Goal: Task Accomplishment & Management: Manage account settings

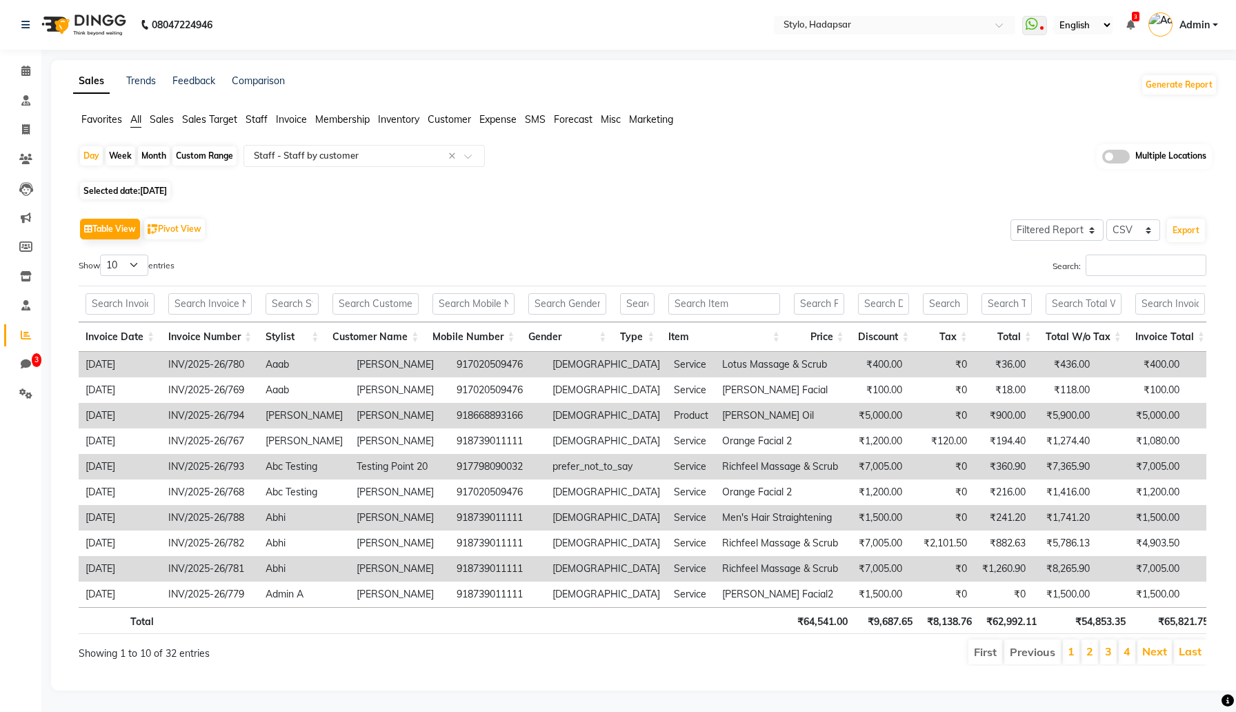
select select "filtered_report"
select select "csv"
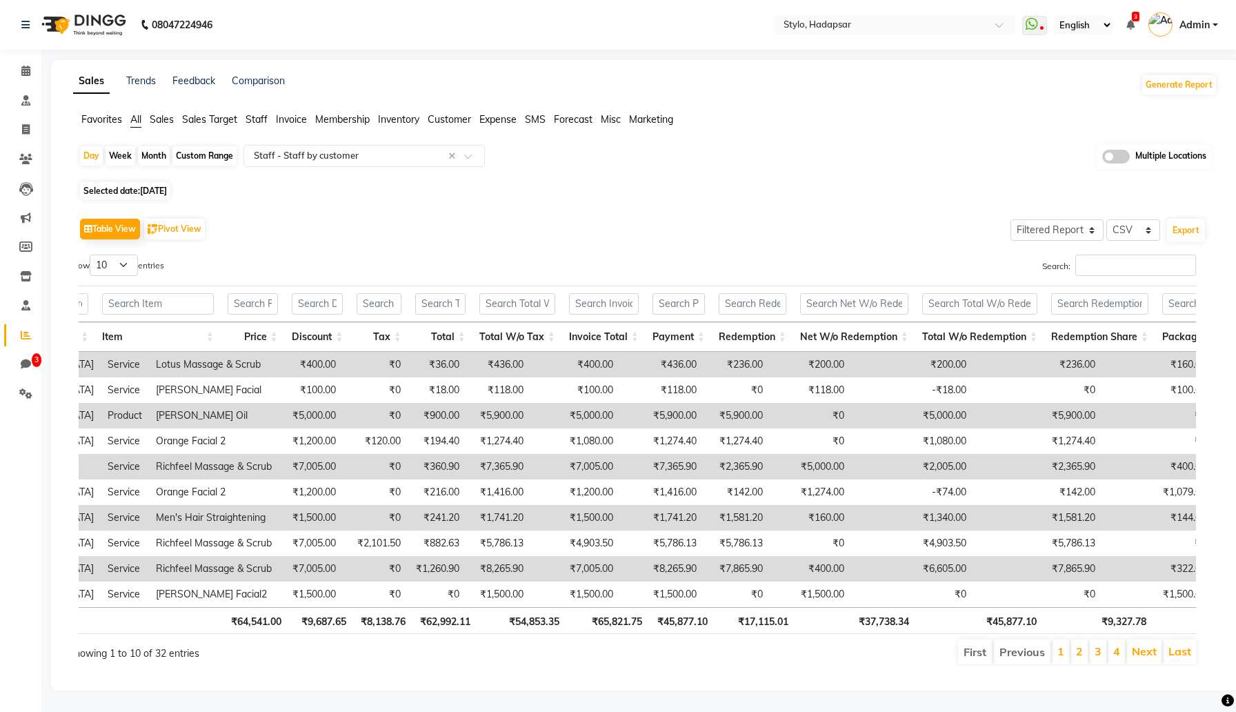
click at [576, 230] on div "Table View Pivot View Select Full Report Filtered Report Select CSV PDF Export" at bounding box center [643, 229] width 1128 height 29
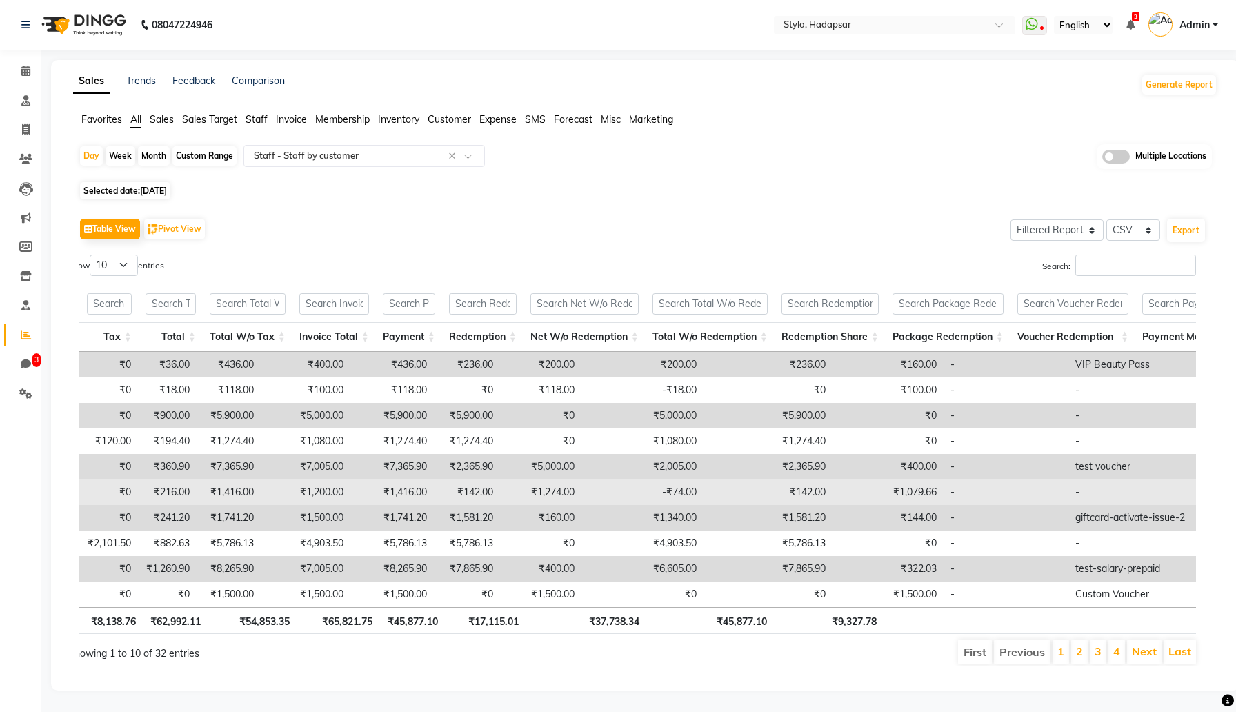
scroll to position [0, 924]
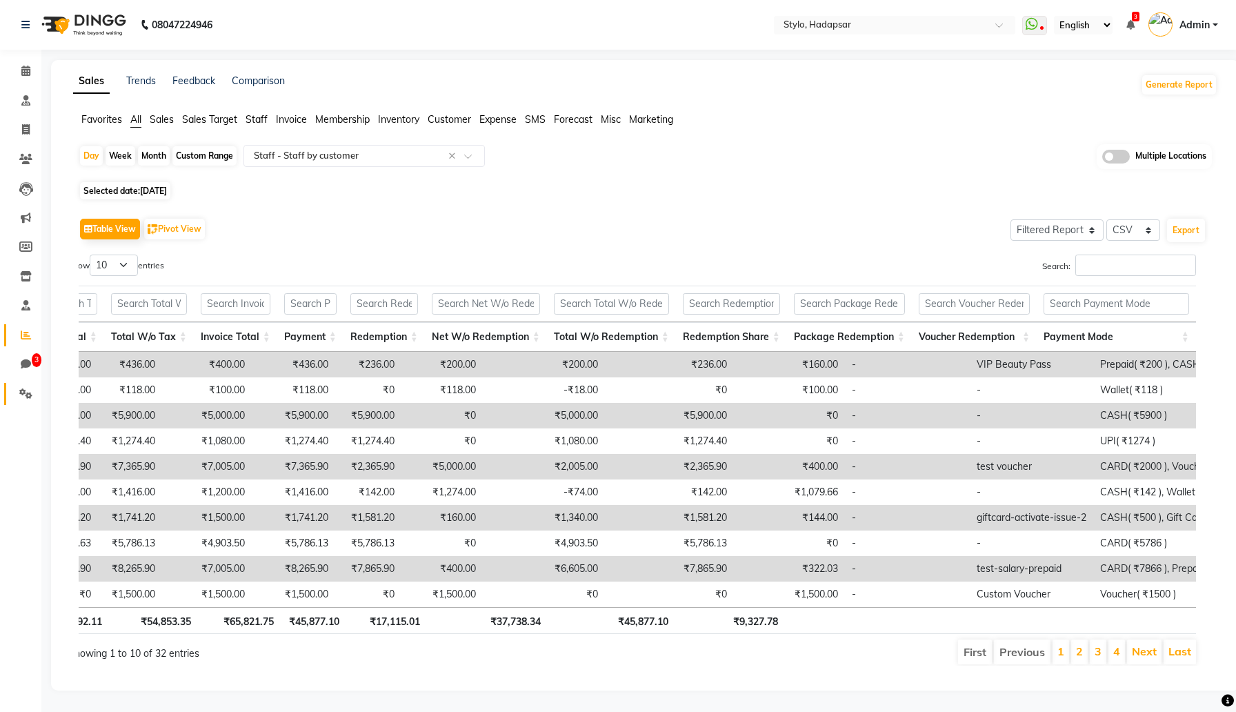
click at [14, 402] on link "Settings" at bounding box center [20, 394] width 33 height 23
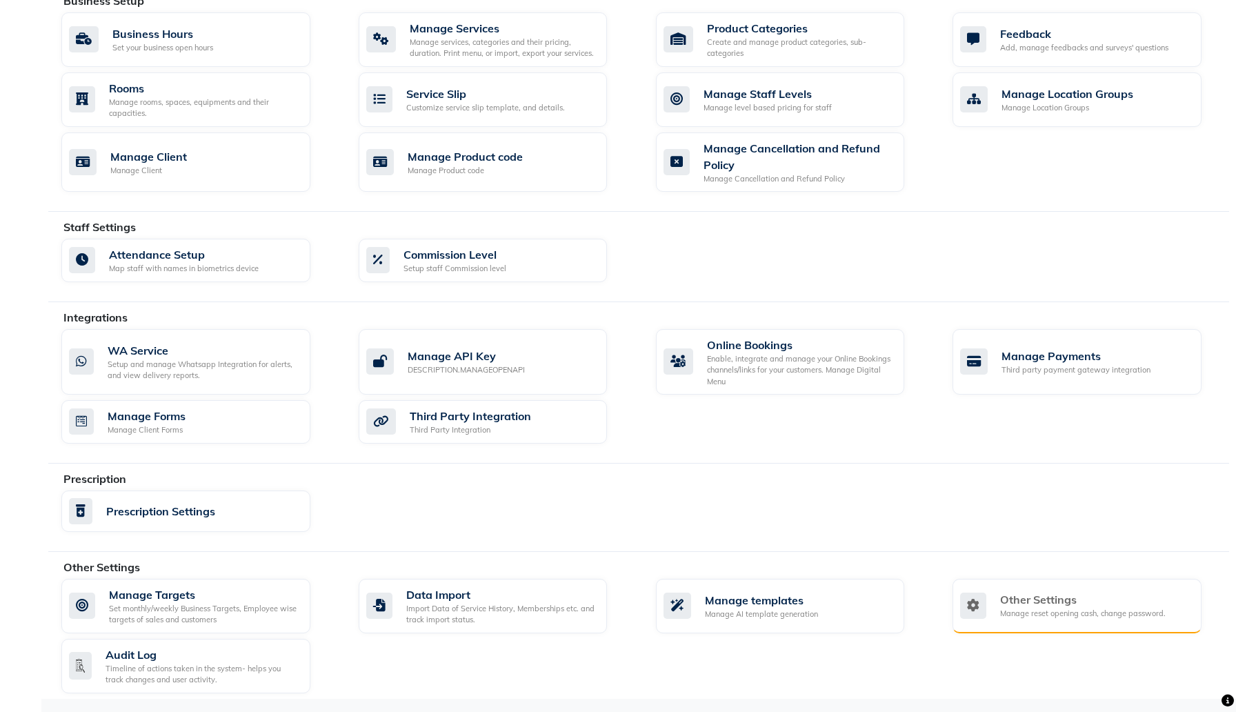
click at [997, 608] on div "Other Settings Manage reset opening cash, change password." at bounding box center [1075, 605] width 230 height 28
select select "2: 15"
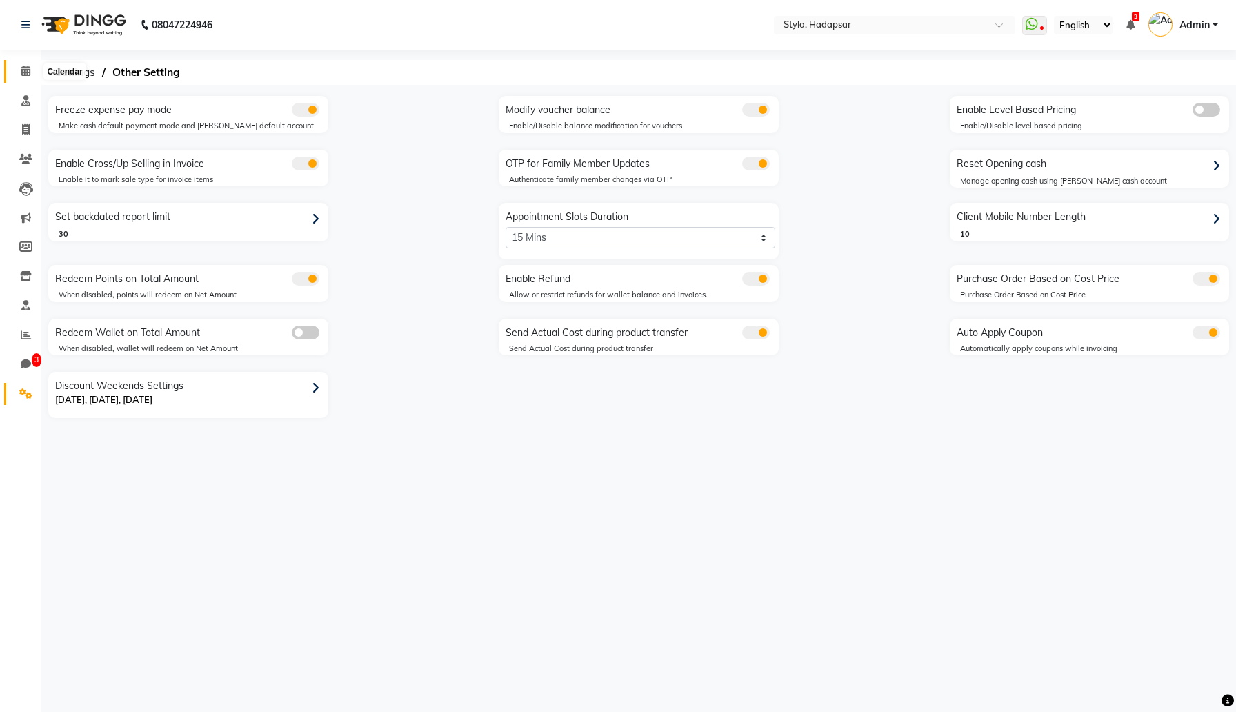
click at [27, 71] on icon at bounding box center [25, 71] width 9 height 10
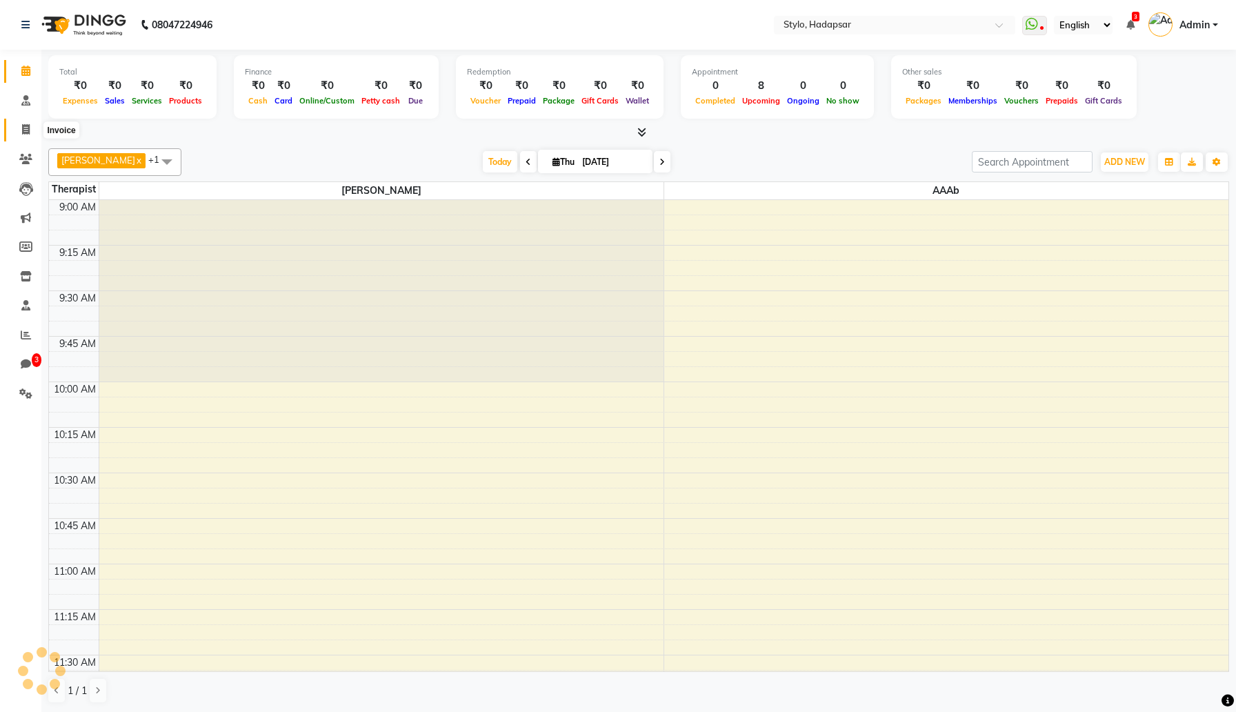
click at [27, 132] on icon at bounding box center [26, 129] width 8 height 10
select select "service"
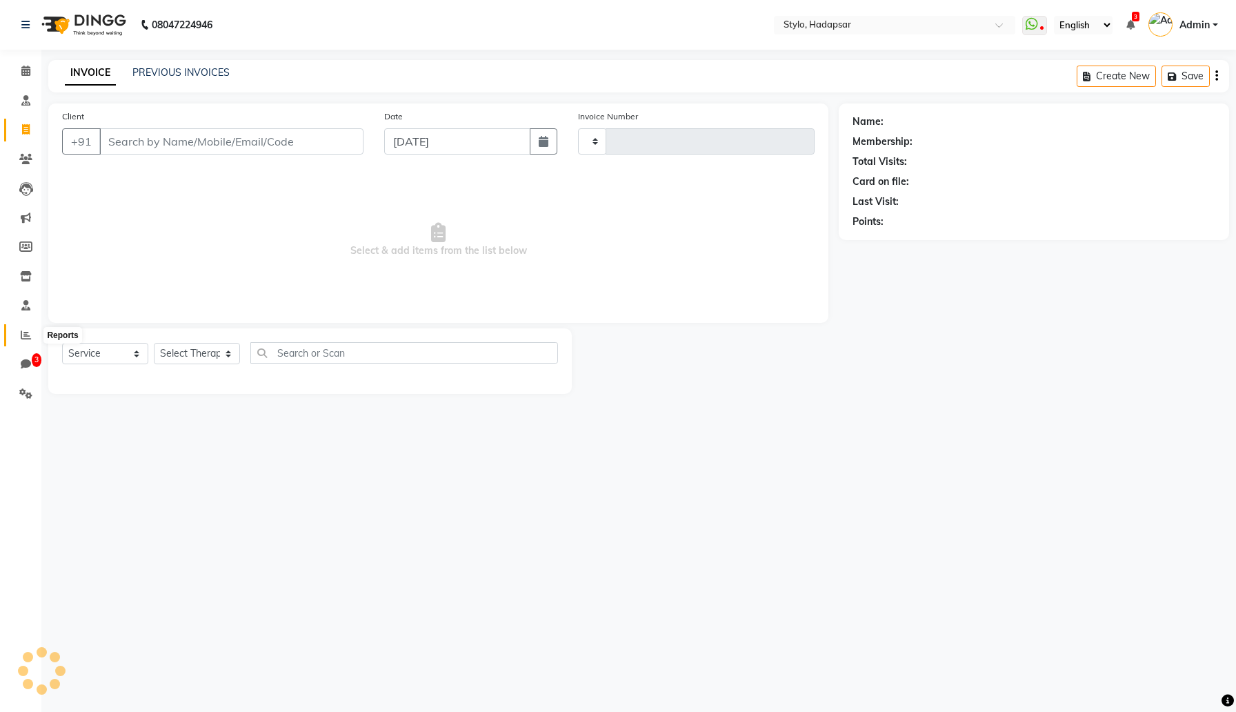
click at [26, 330] on icon at bounding box center [26, 335] width 10 height 10
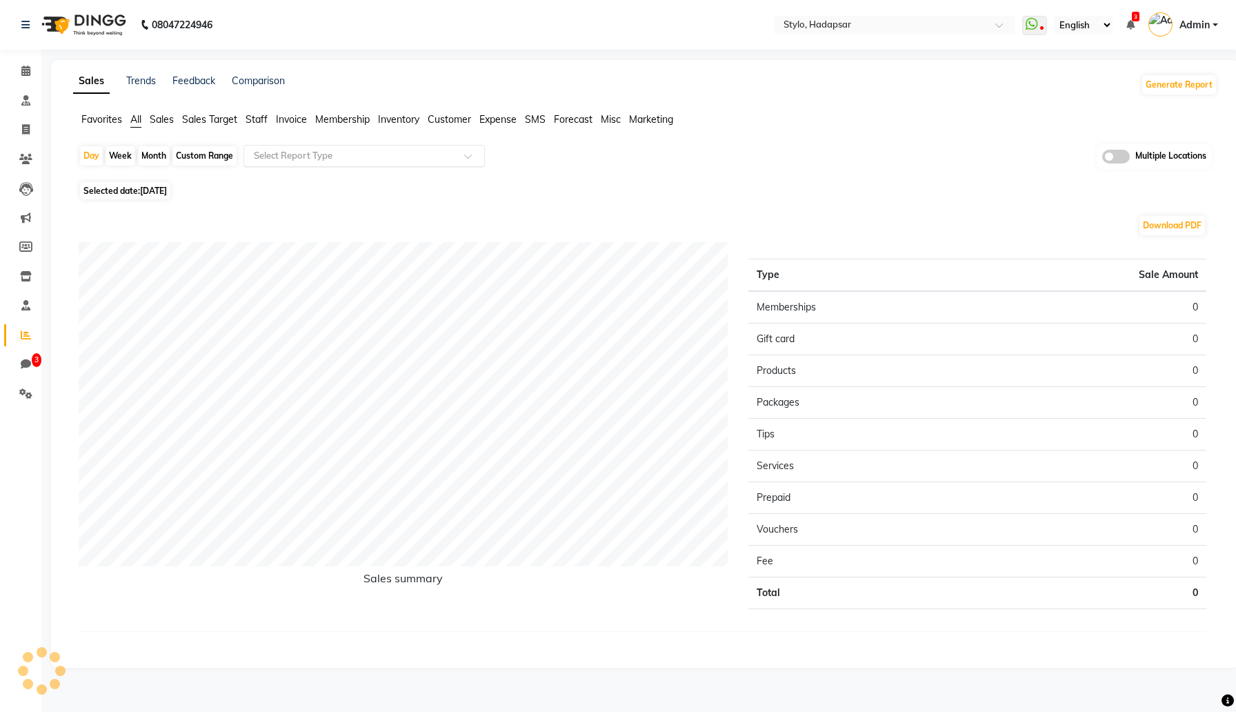
click at [320, 159] on input "text" at bounding box center [350, 156] width 199 height 14
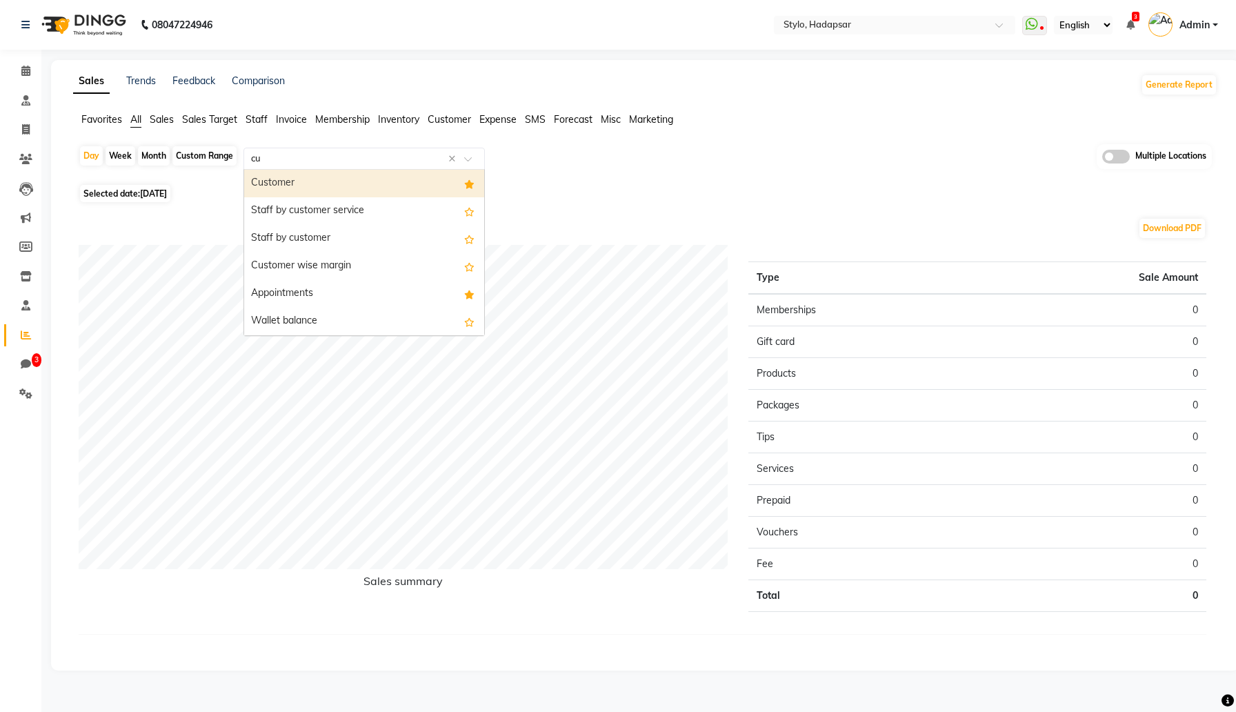
type input "c"
type input "staff by cust"
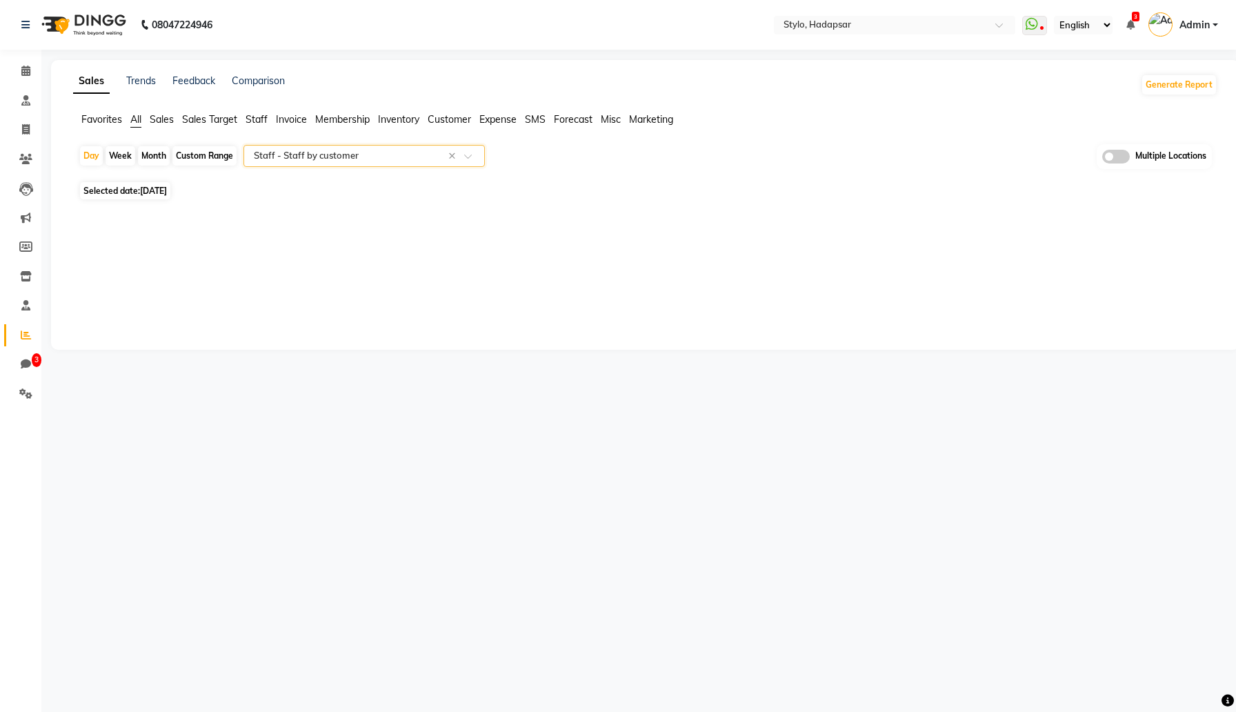
click at [167, 191] on span "[DATE]" at bounding box center [153, 191] width 27 height 10
select select "9"
select select "2025"
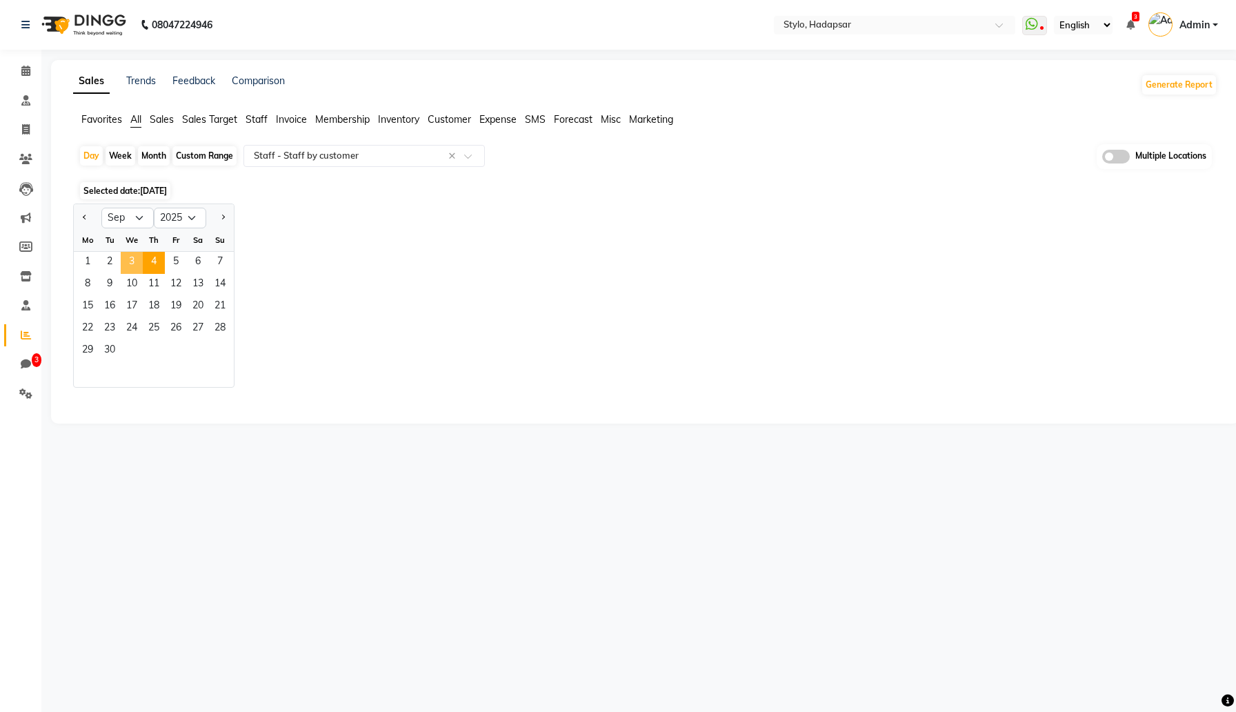
click at [136, 264] on span "3" at bounding box center [132, 263] width 22 height 22
select select "filtered_report"
select select "csv"
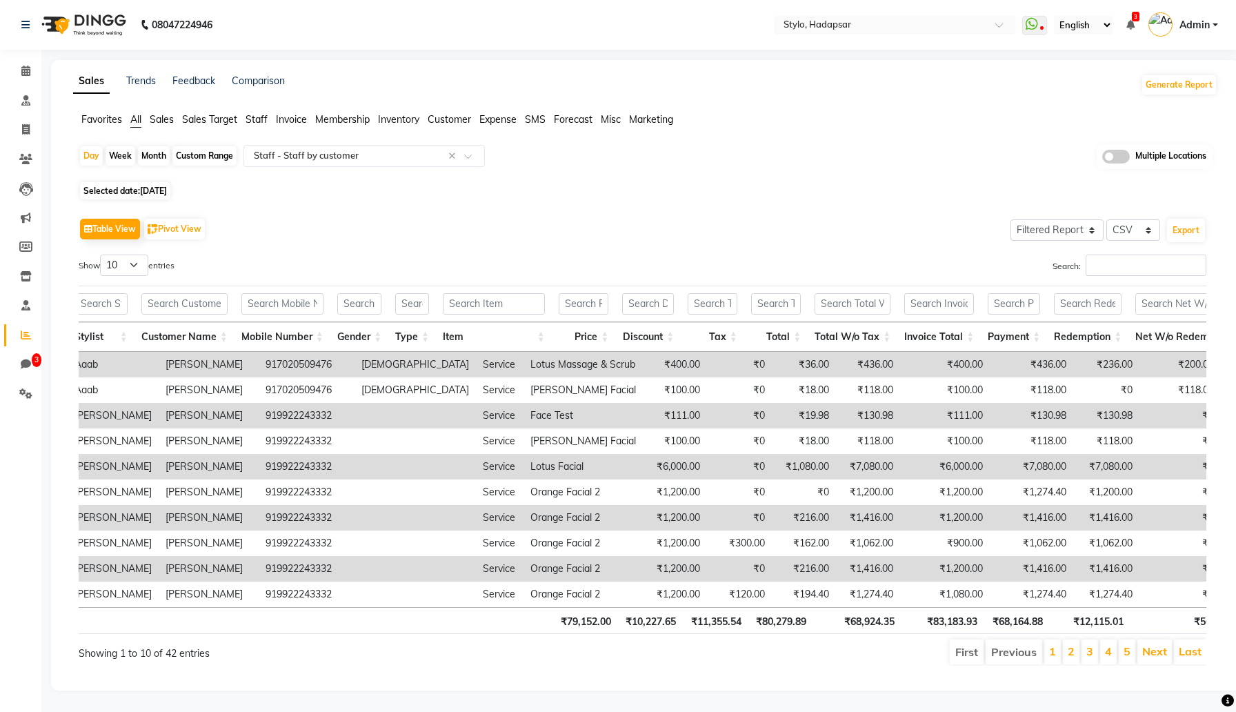
scroll to position [0, 266]
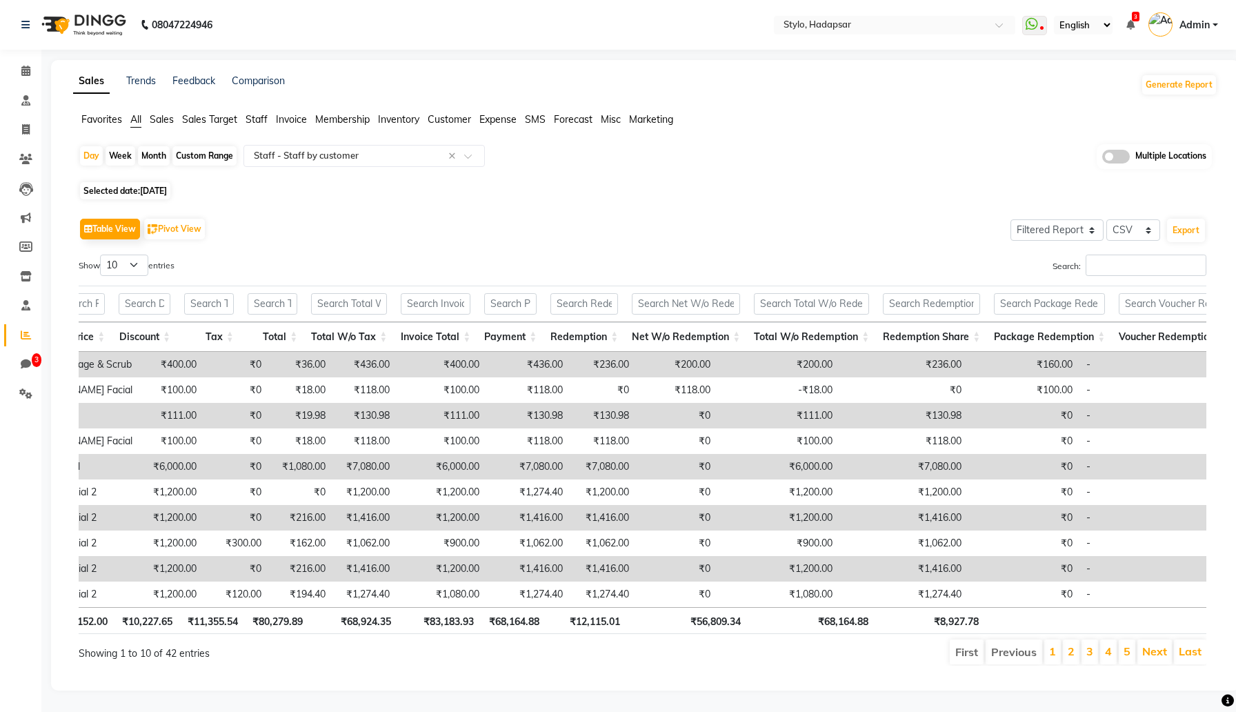
click at [636, 458] on td "₹0" at bounding box center [676, 467] width 81 height 26
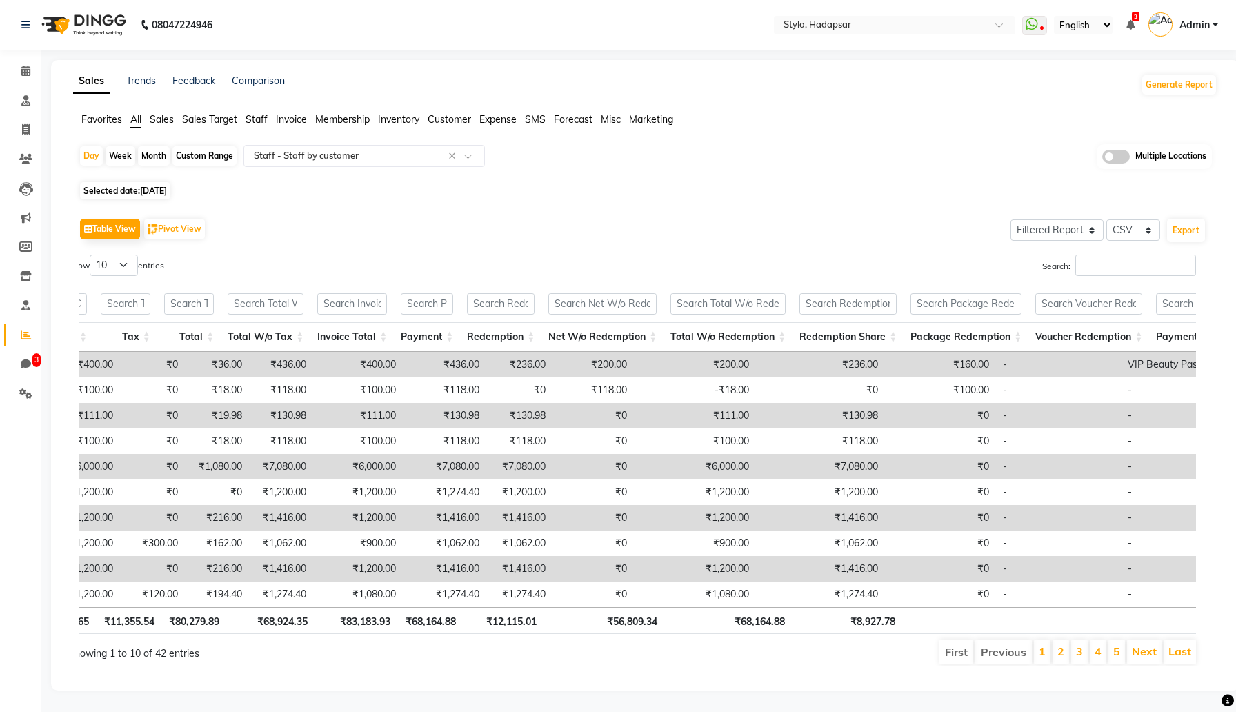
scroll to position [0, 730]
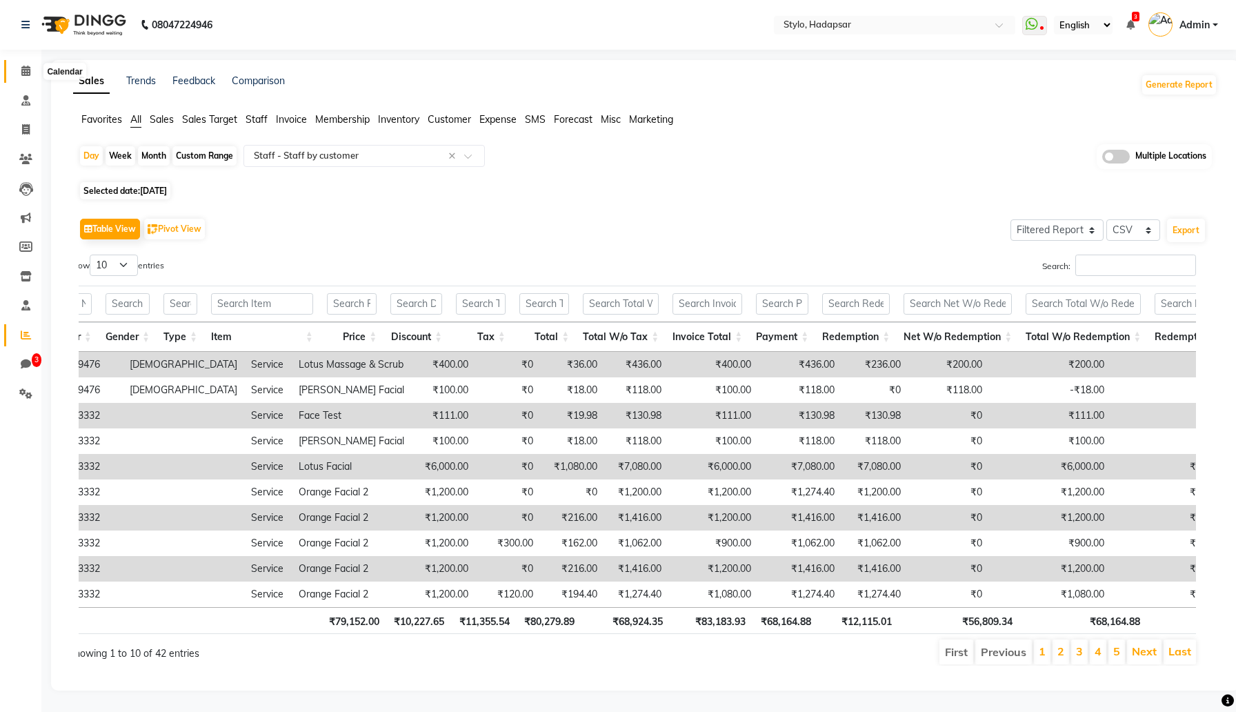
click at [27, 70] on icon at bounding box center [25, 71] width 9 height 10
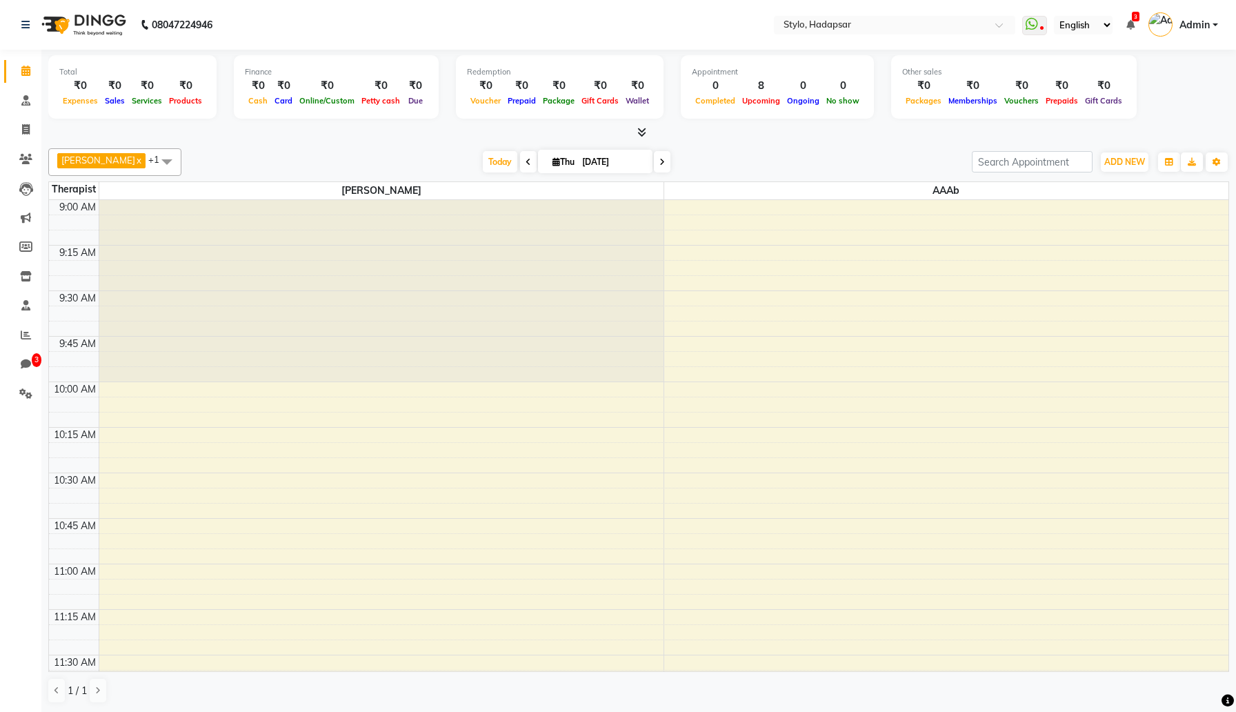
click at [1211, 27] on link "Admin" at bounding box center [1184, 25] width 70 height 23
click at [1156, 99] on link "Sign out" at bounding box center [1147, 98] width 126 height 21
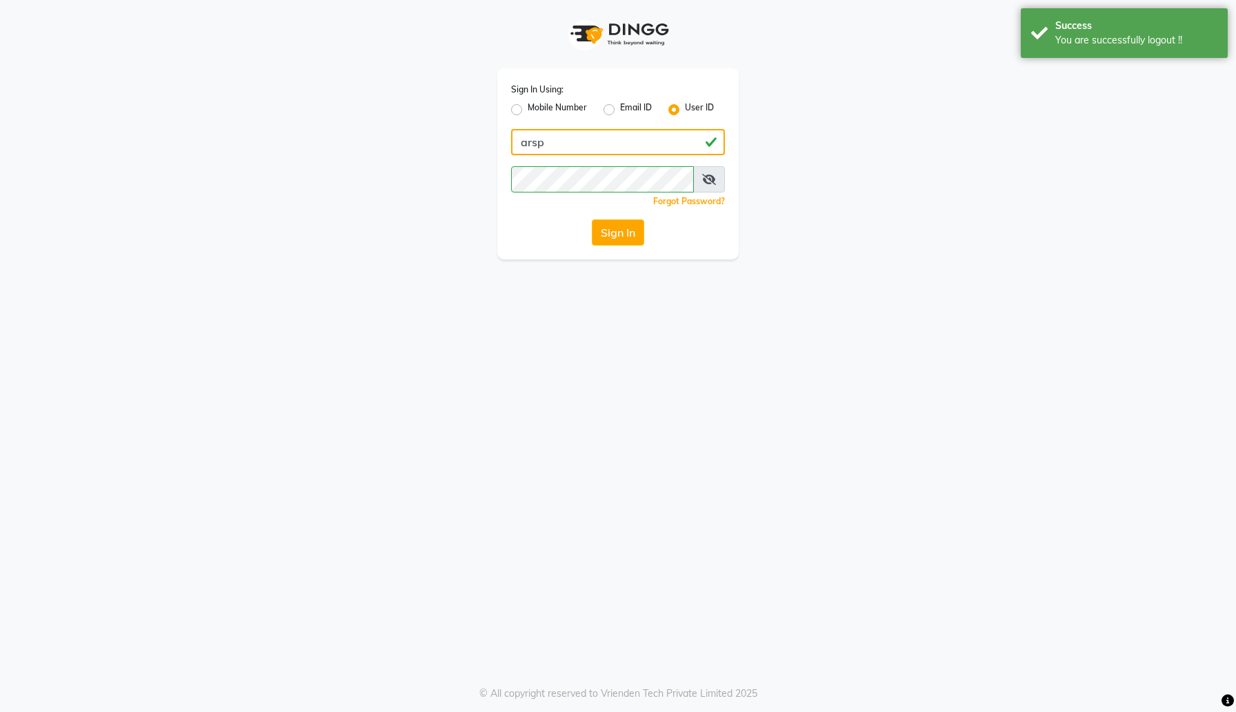
click at [684, 136] on input "arsp" at bounding box center [618, 142] width 214 height 26
type input "automation1"
click at [618, 229] on button "Sign In" at bounding box center [618, 232] width 52 height 26
